Goal: Task Accomplishment & Management: Manage account settings

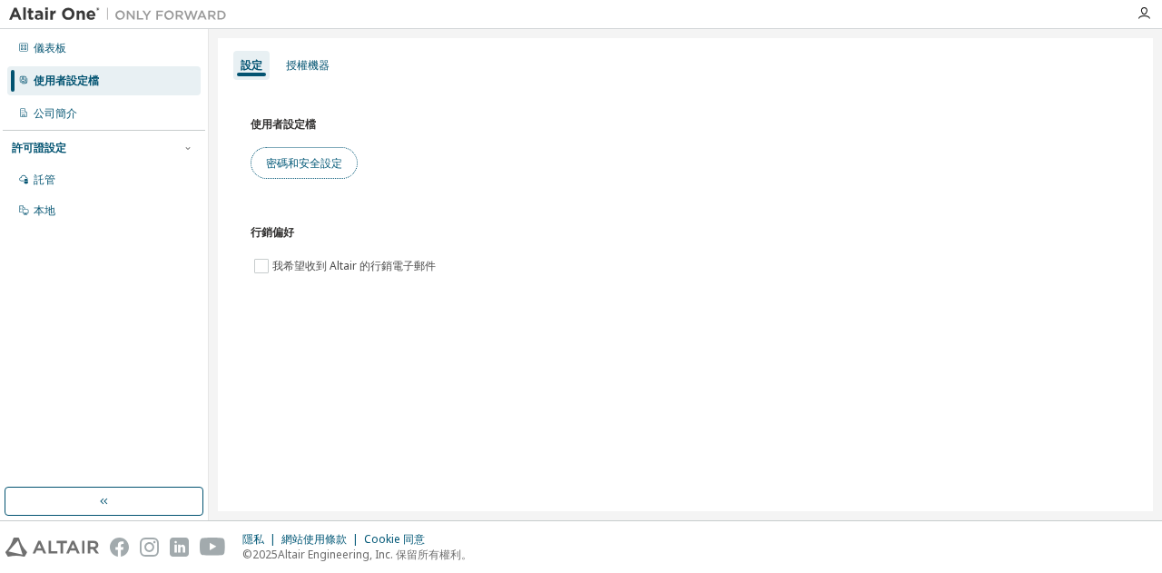
click at [292, 167] on font "密碼和安全設定" at bounding box center [304, 162] width 76 height 15
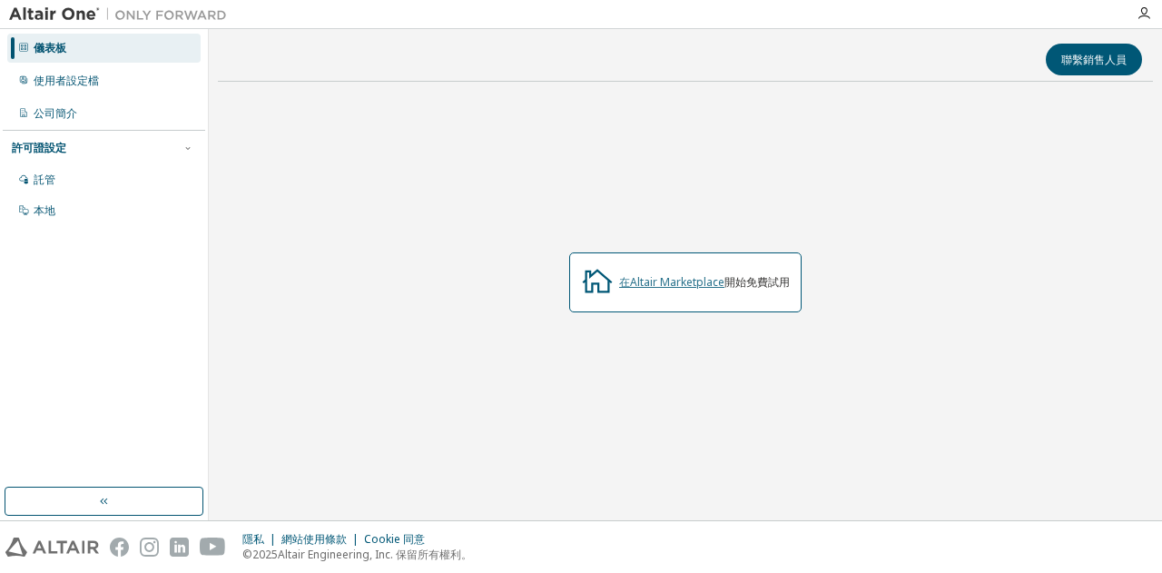
click at [683, 281] on font "在Altair Marketplace" at bounding box center [671, 281] width 105 height 15
